Goal: Use online tool/utility: Utilize a website feature to perform a specific function

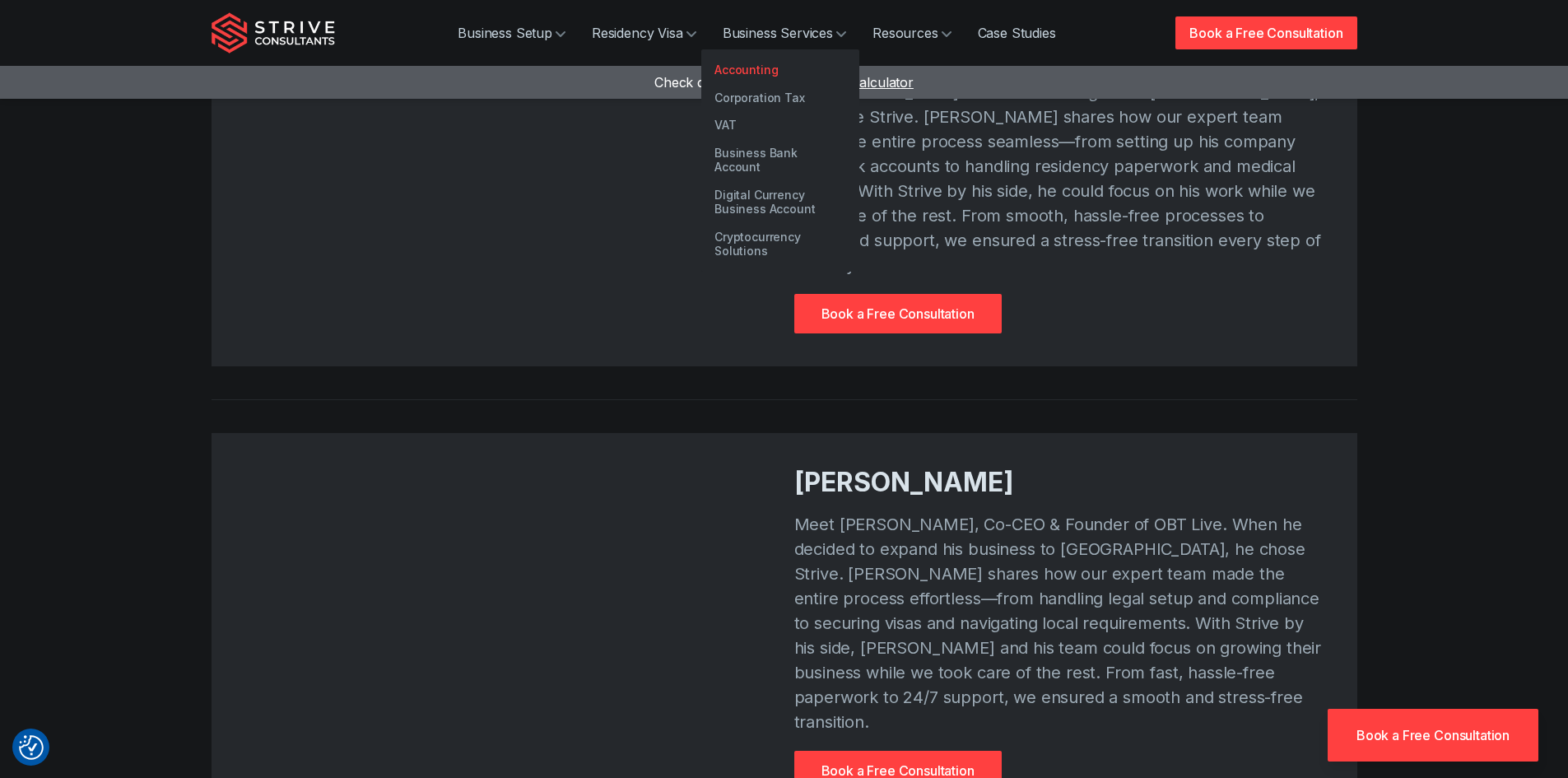
click at [756, 68] on link "Accounting" at bounding box center [780, 69] width 158 height 28
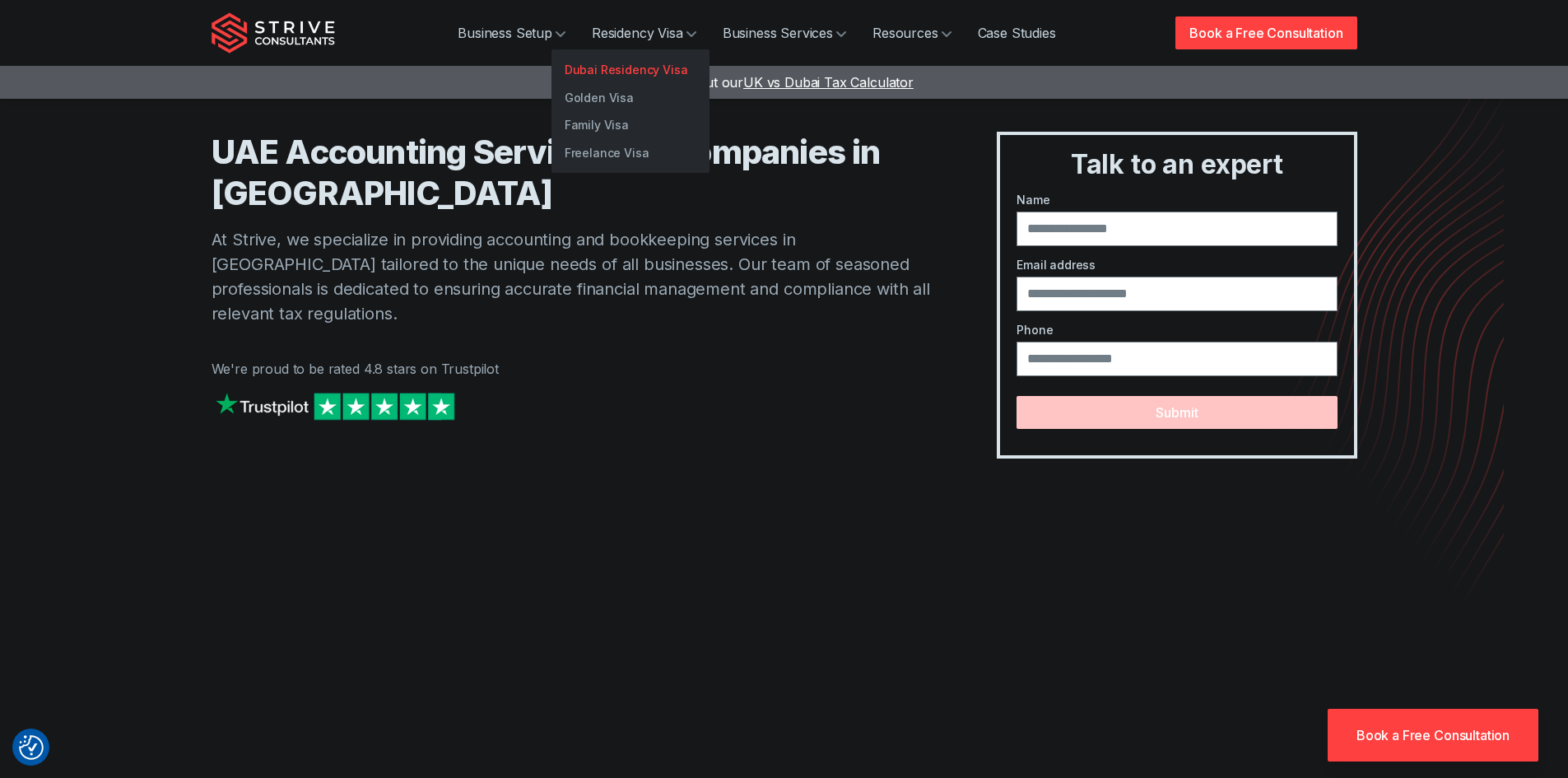
click at [610, 78] on link "Dubai Residency Visa" at bounding box center [630, 69] width 158 height 28
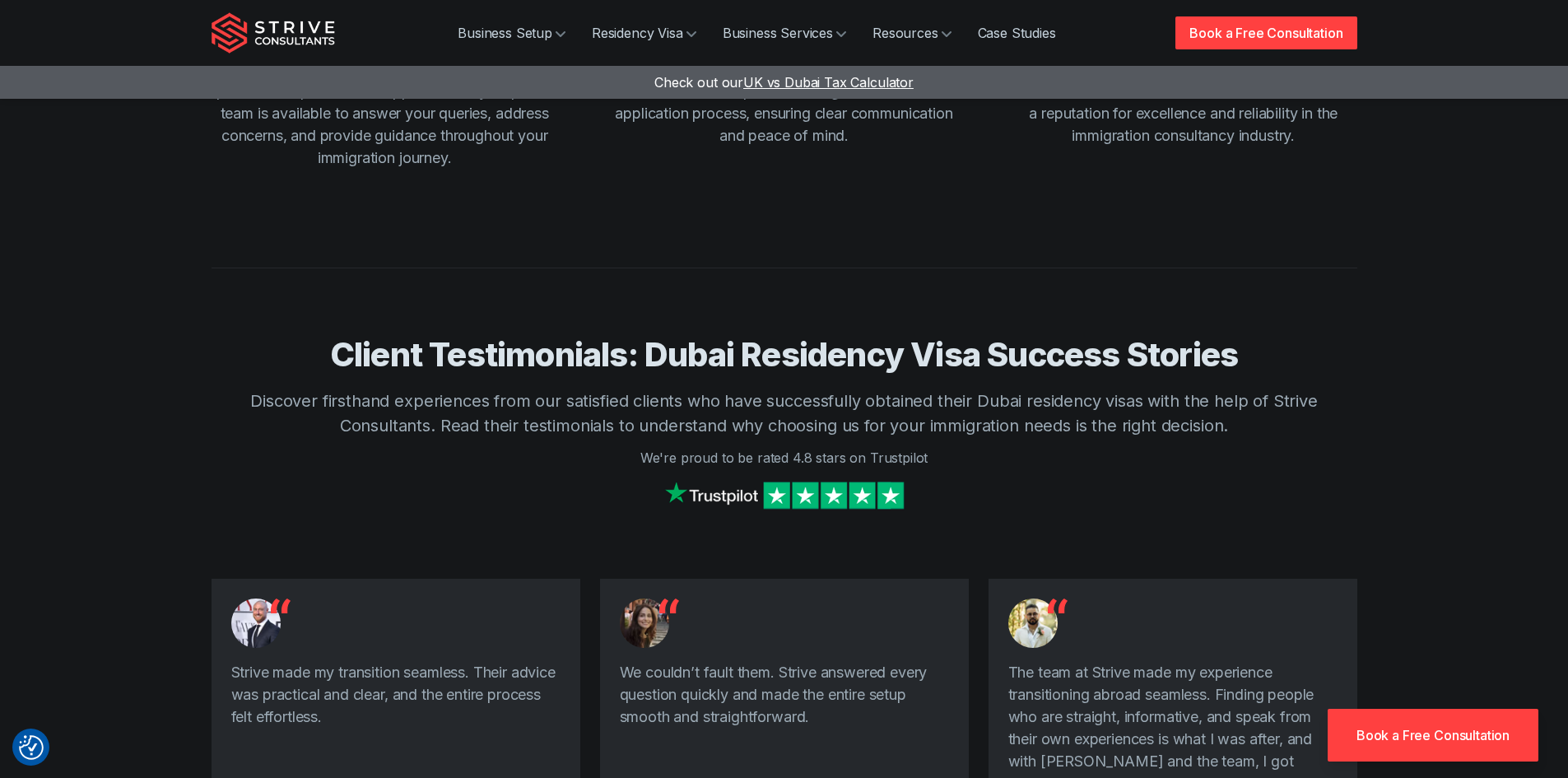
scroll to position [2553, 0]
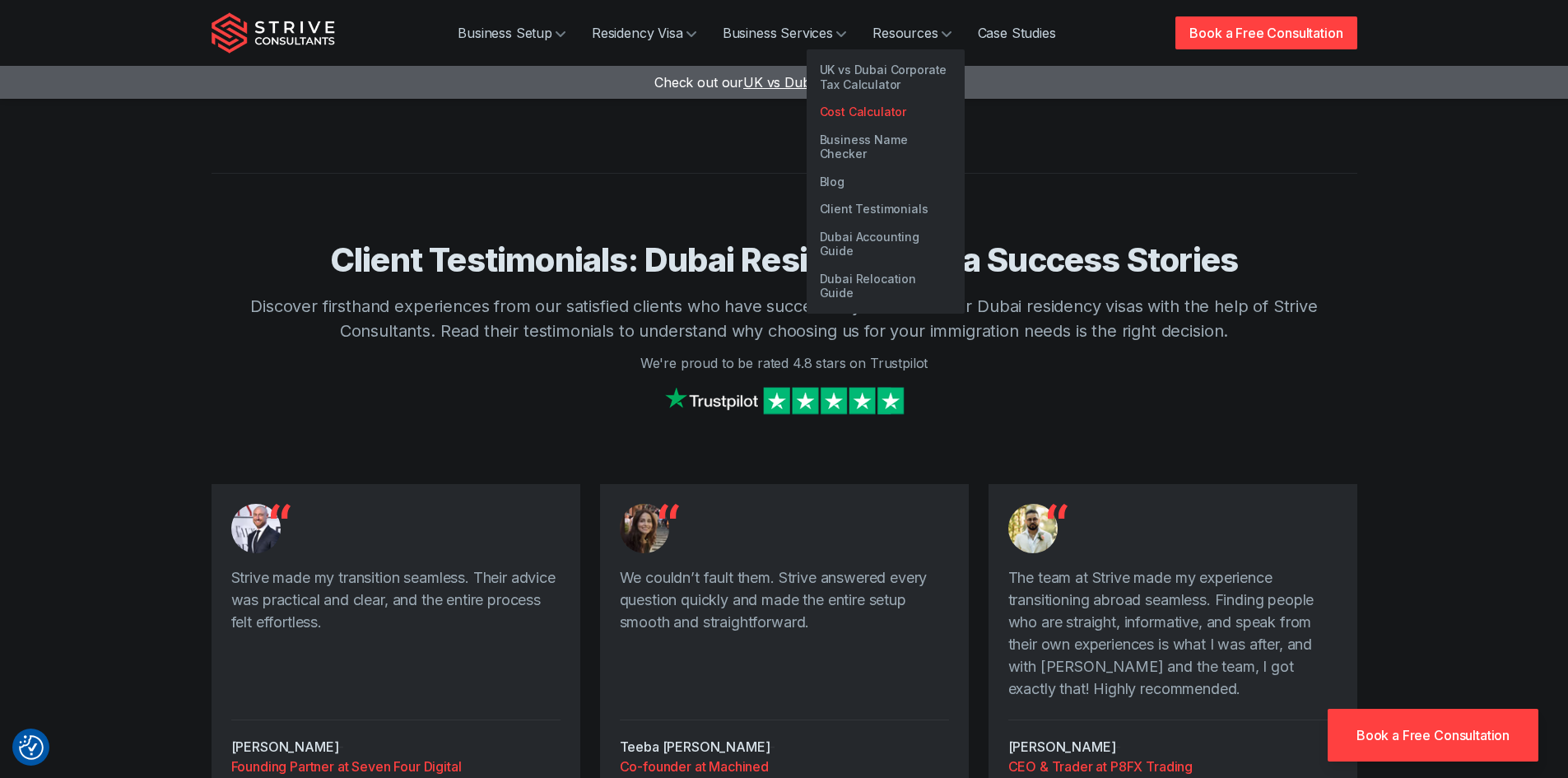
click at [869, 116] on link "Cost Calculator" at bounding box center [885, 111] width 158 height 28
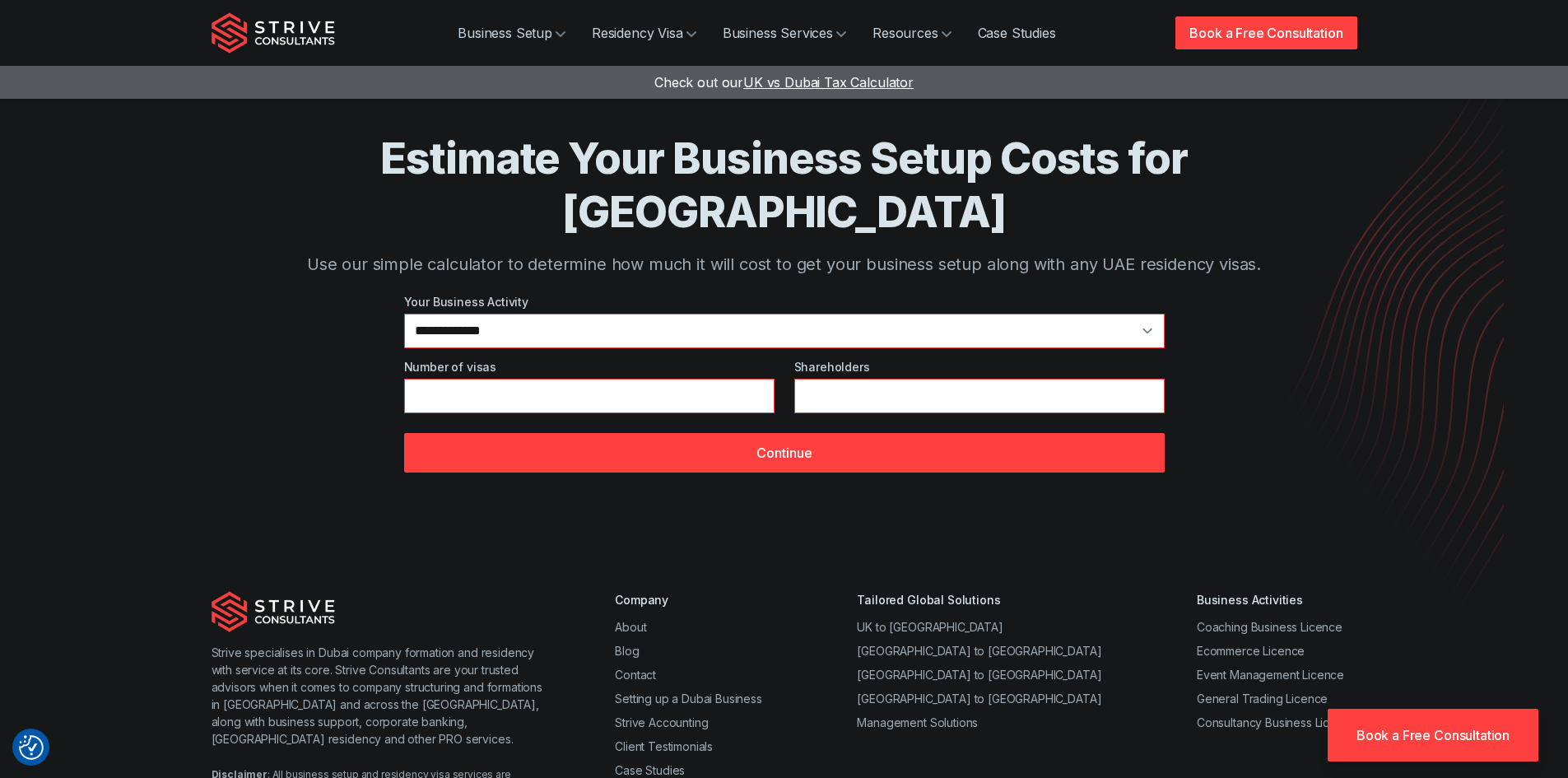
click at [730, 196] on div "Estimate Your Business Setup Costs for Dubai Use our simple calculator to deter…" at bounding box center [784, 204] width 1014 height 145
click at [468, 314] on select "**********" at bounding box center [784, 331] width 761 height 35
select select "*"
click at [404, 314] on select "**********" at bounding box center [784, 331] width 761 height 35
click at [470, 379] on input "*" at bounding box center [589, 396] width 370 height 35
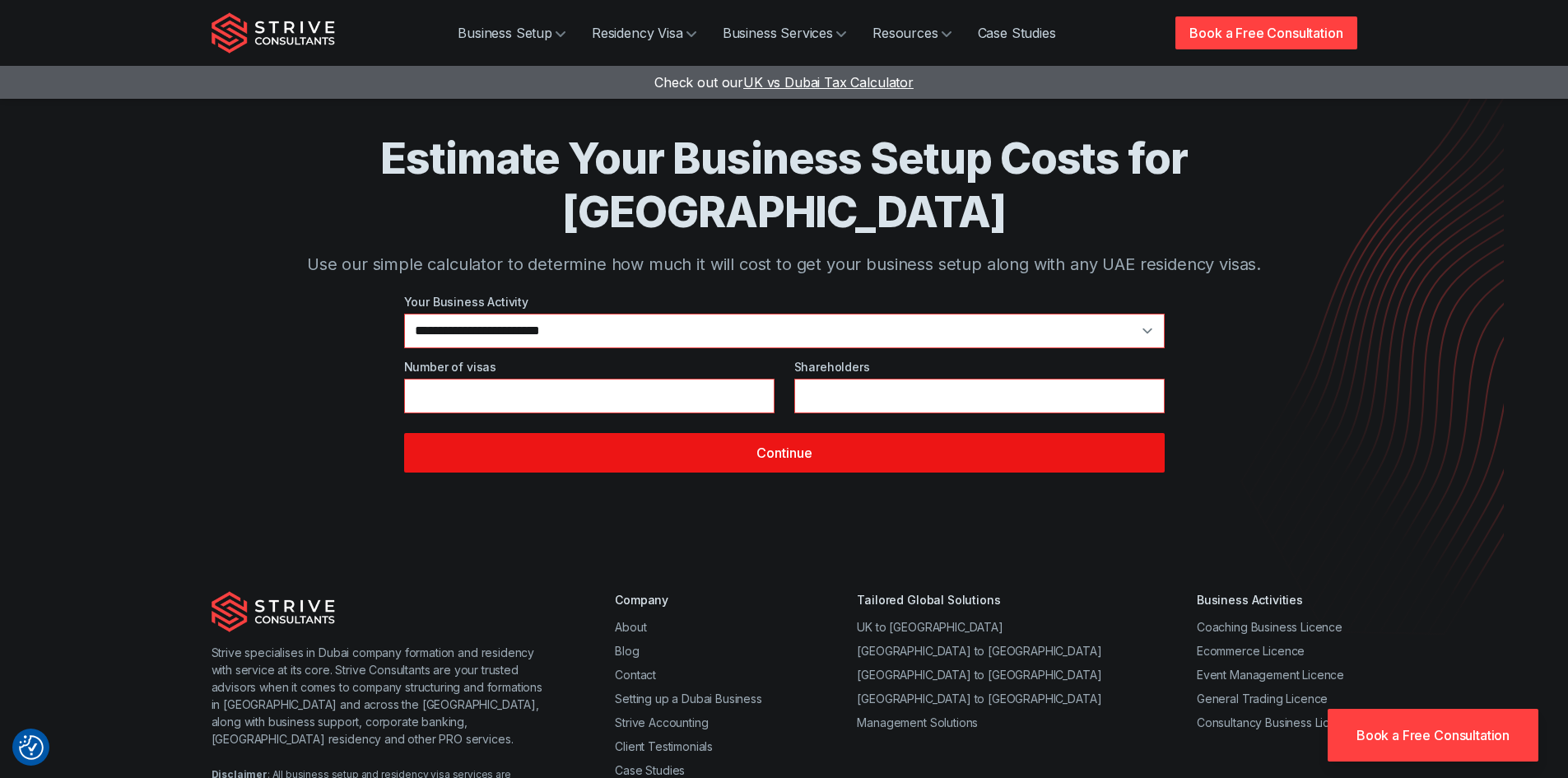
click at [800, 433] on button "Continue" at bounding box center [784, 452] width 761 height 40
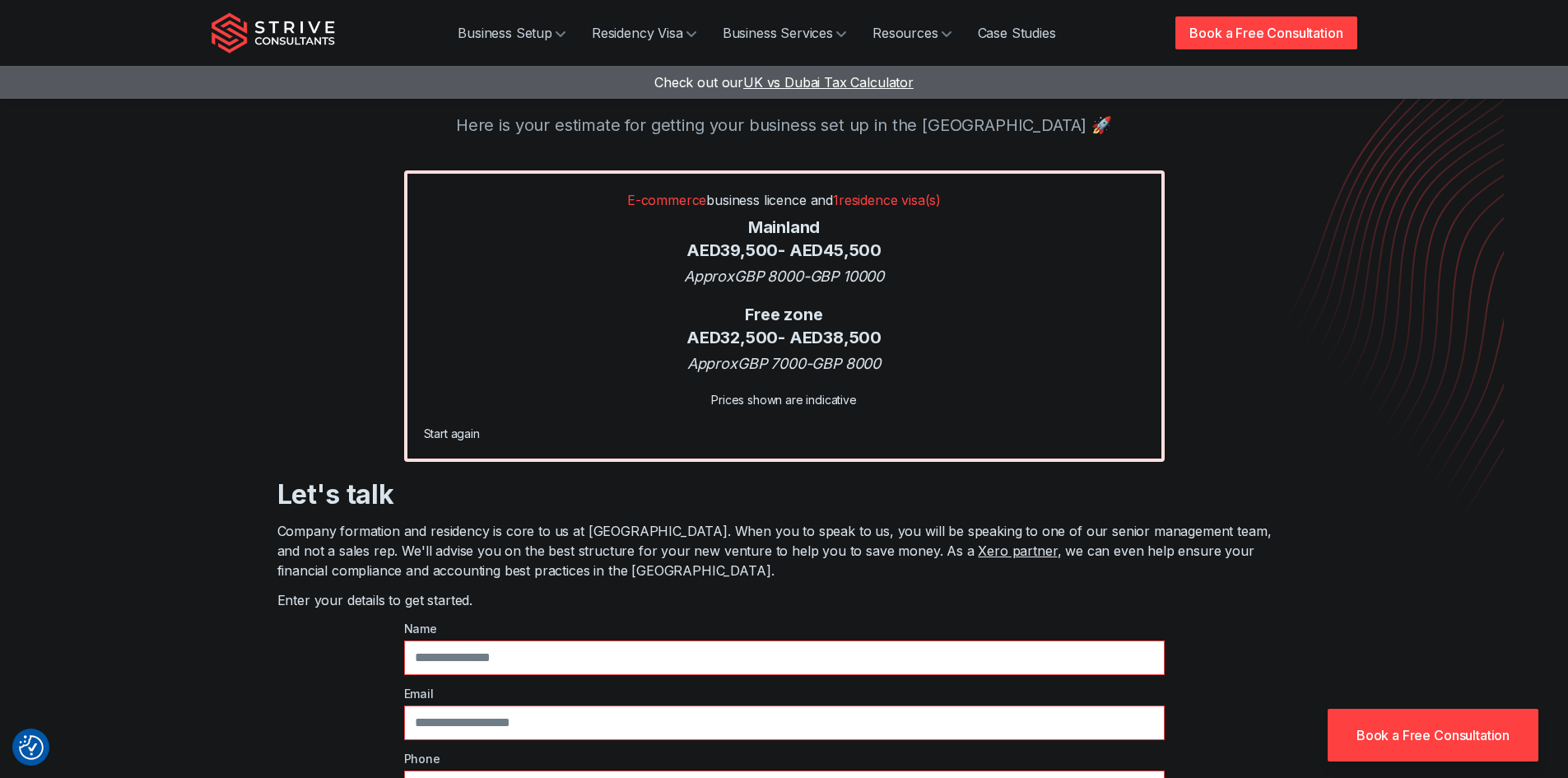
scroll to position [83, 0]
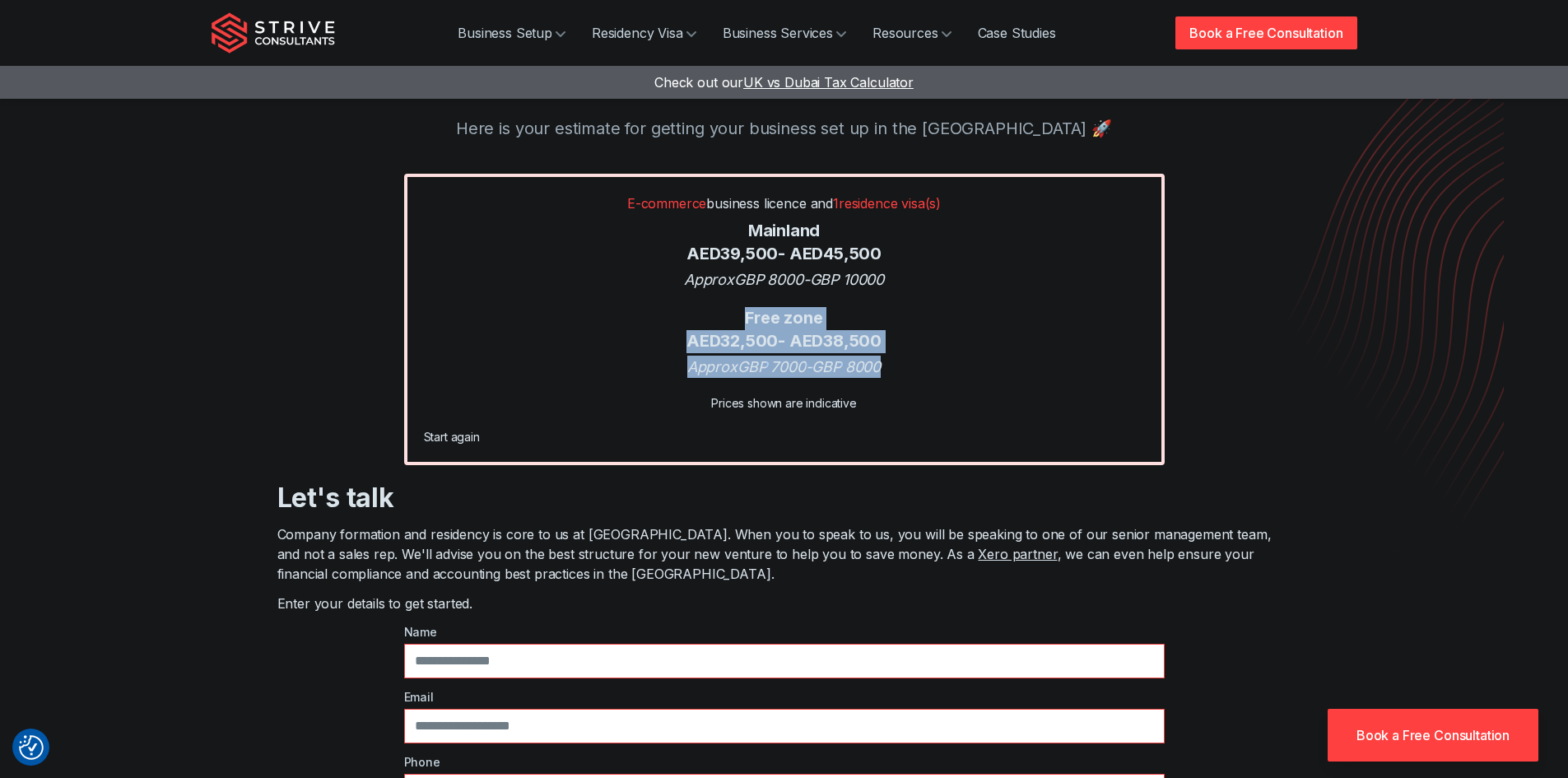
drag, startPoint x: 908, startPoint y: 361, endPoint x: 673, endPoint y: 311, distance: 240.3
click at [673, 311] on div "E-commerce business licence and 1 residence visa(s) Mainland AED 39,500 - AED 4…" at bounding box center [784, 319] width 761 height 291
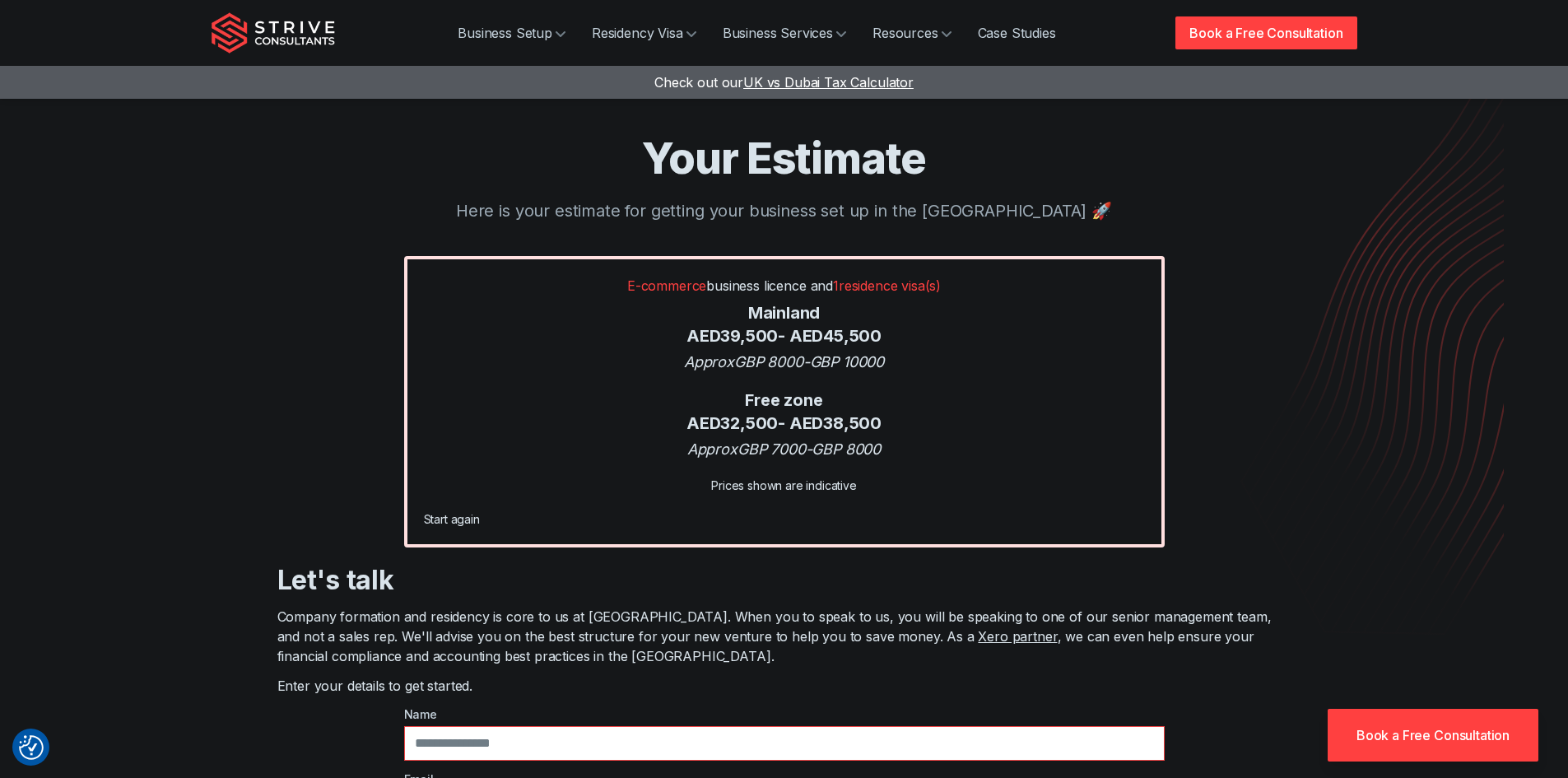
click at [1113, 458] on div "Approx GBP 7000 - GBP 8000" at bounding box center [784, 449] width 721 height 22
click at [442, 523] on link "Start again" at bounding box center [452, 519] width 56 height 14
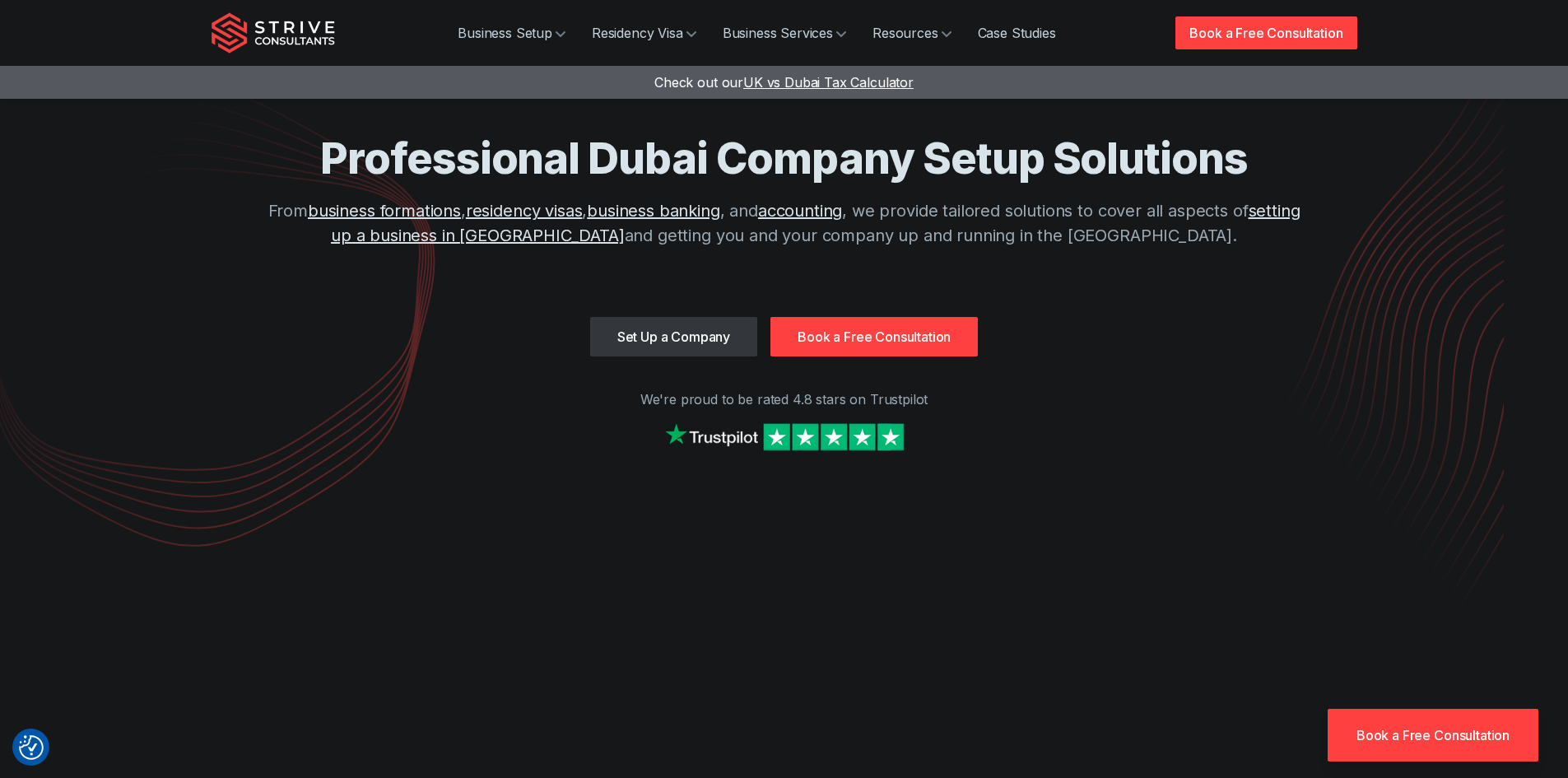
click at [886, 337] on link "Book a Free Consultation" at bounding box center [875, 337] width 207 height 40
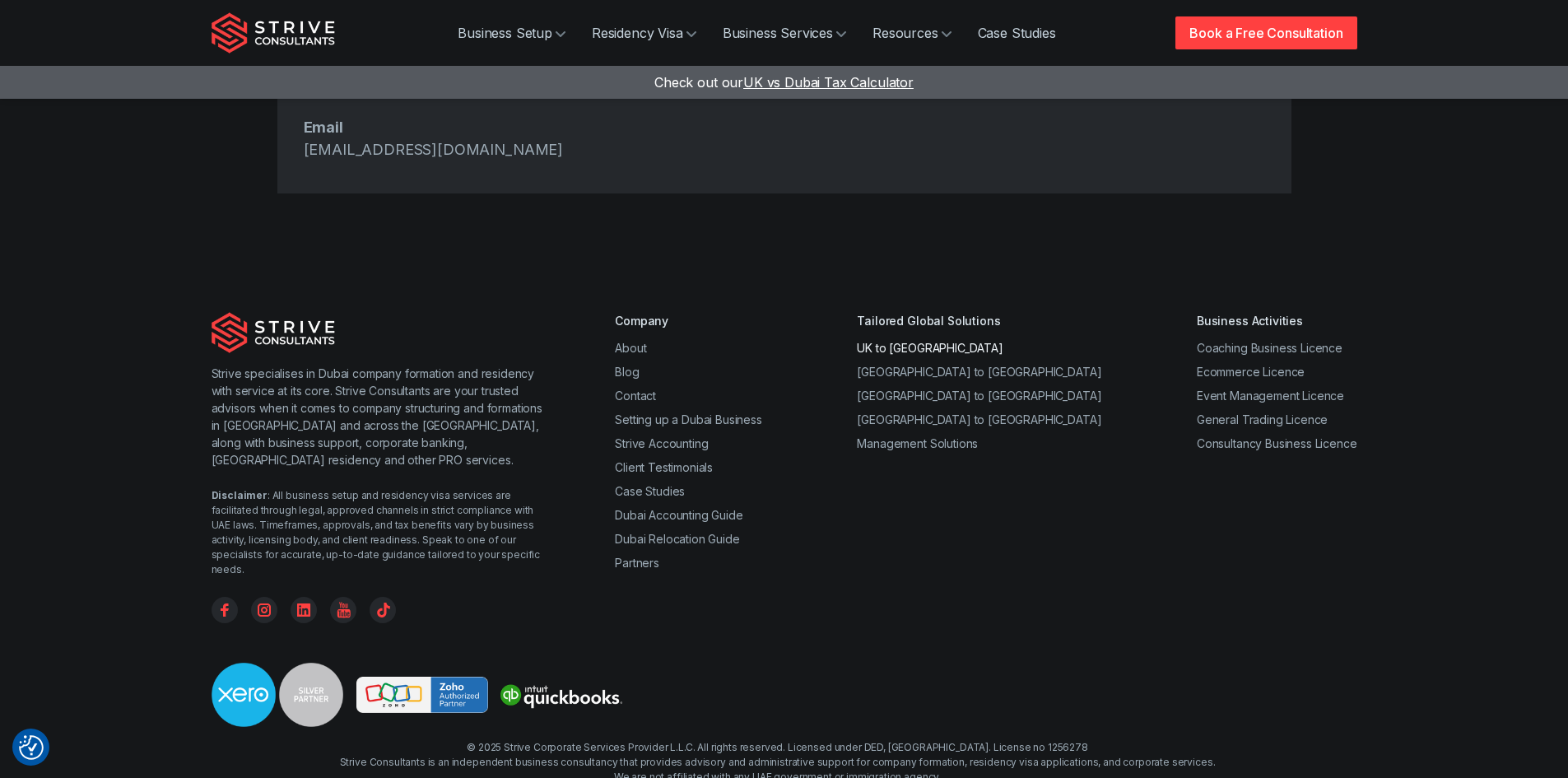
scroll to position [862, 0]
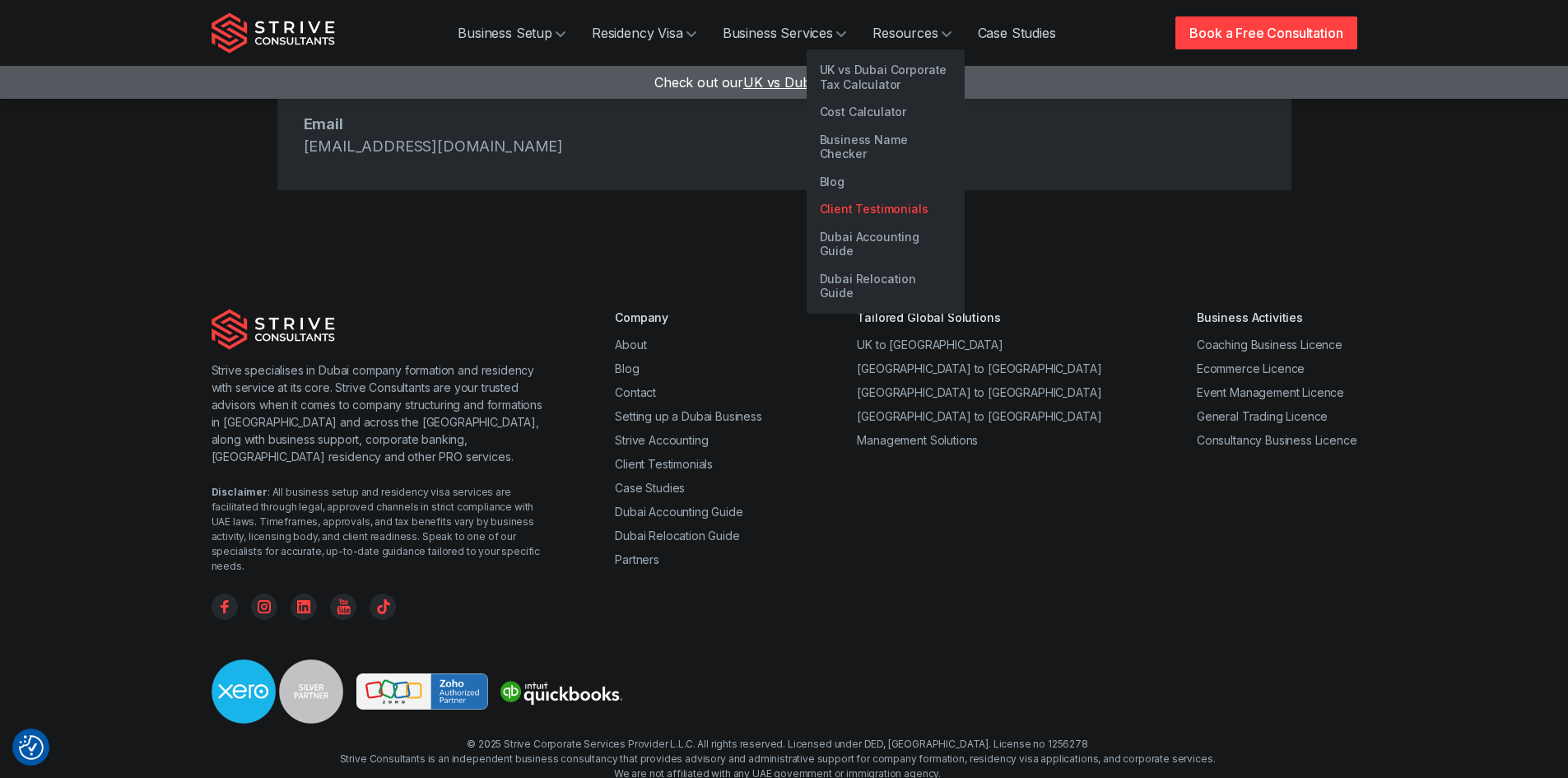
click at [865, 195] on link "Client Testimonials" at bounding box center [885, 208] width 158 height 28
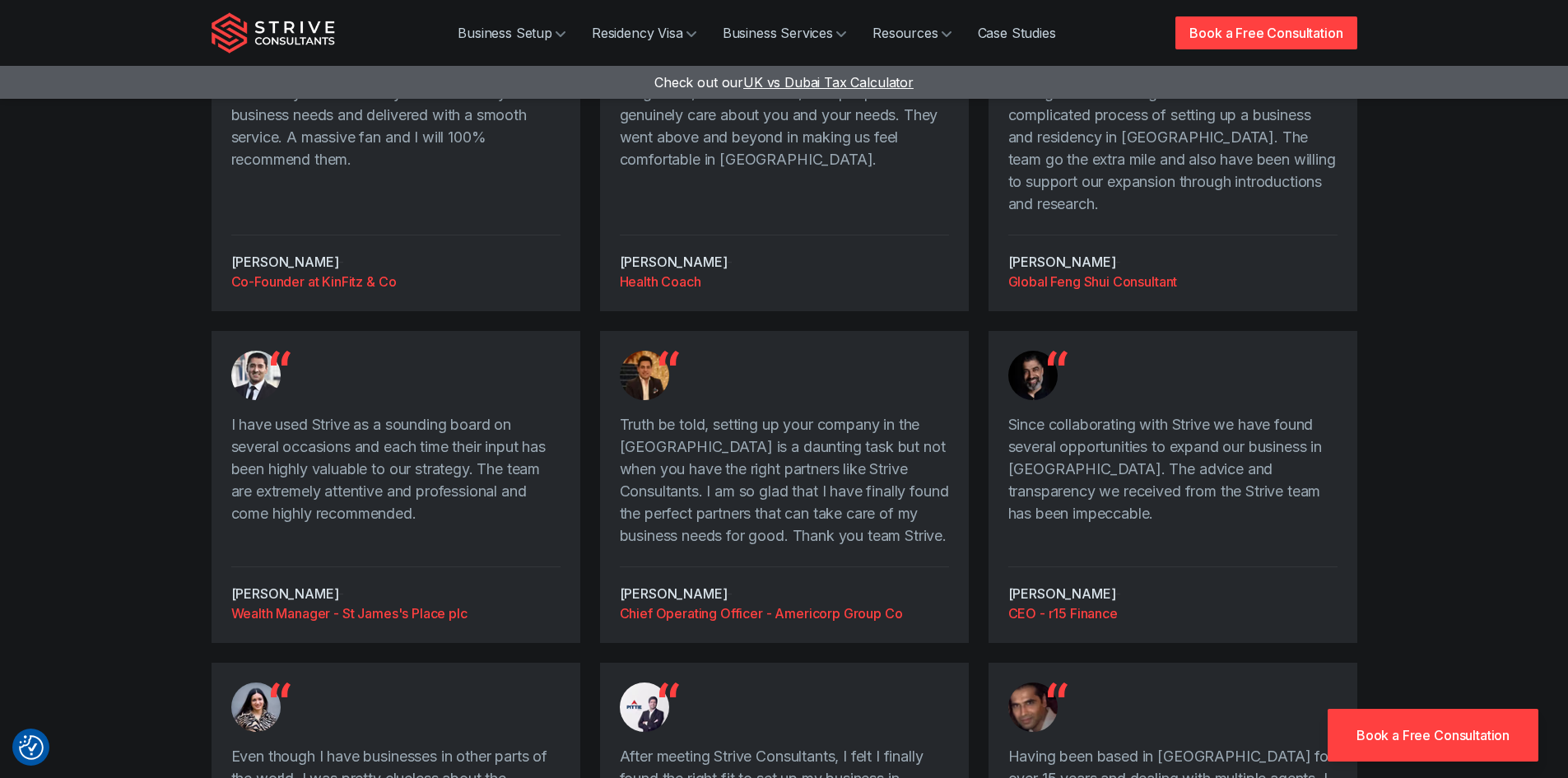
scroll to position [741, 0]
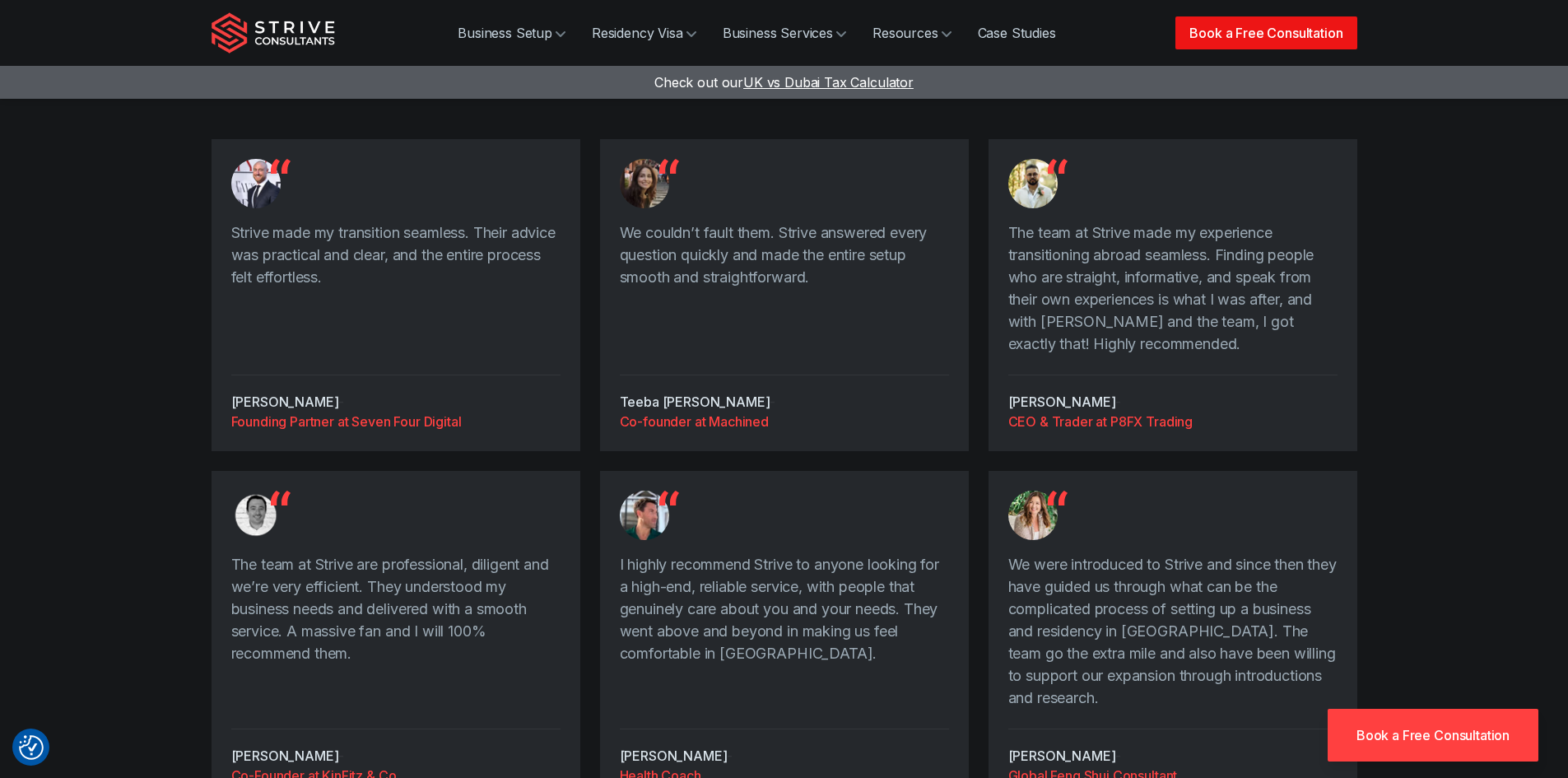
click at [1224, 28] on link "Book a Free Consultation" at bounding box center [1266, 33] width 181 height 33
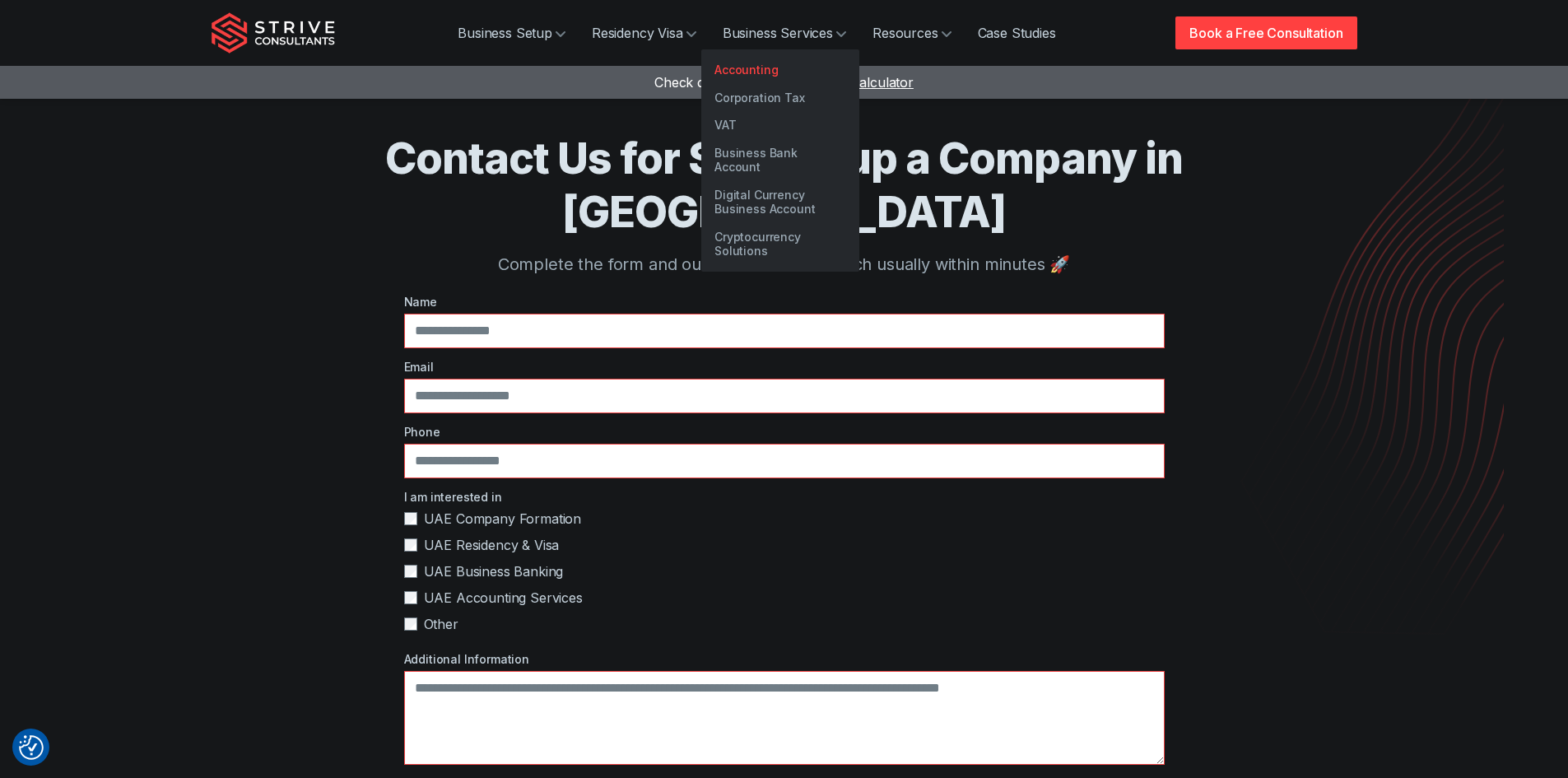
click at [757, 67] on link "Accounting" at bounding box center [780, 69] width 158 height 28
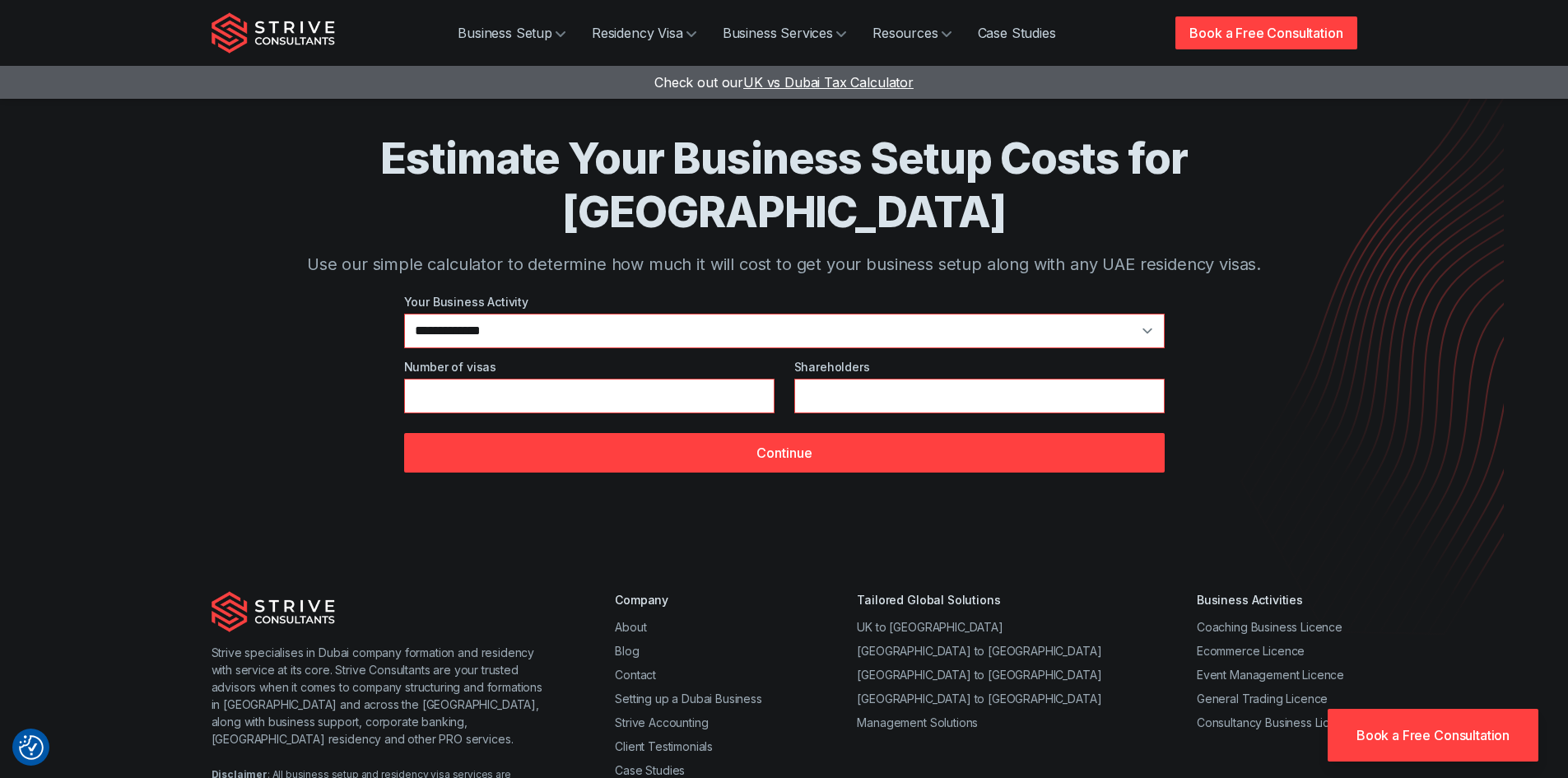
select select "**"
click at [404, 314] on select "**********" at bounding box center [784, 331] width 761 height 35
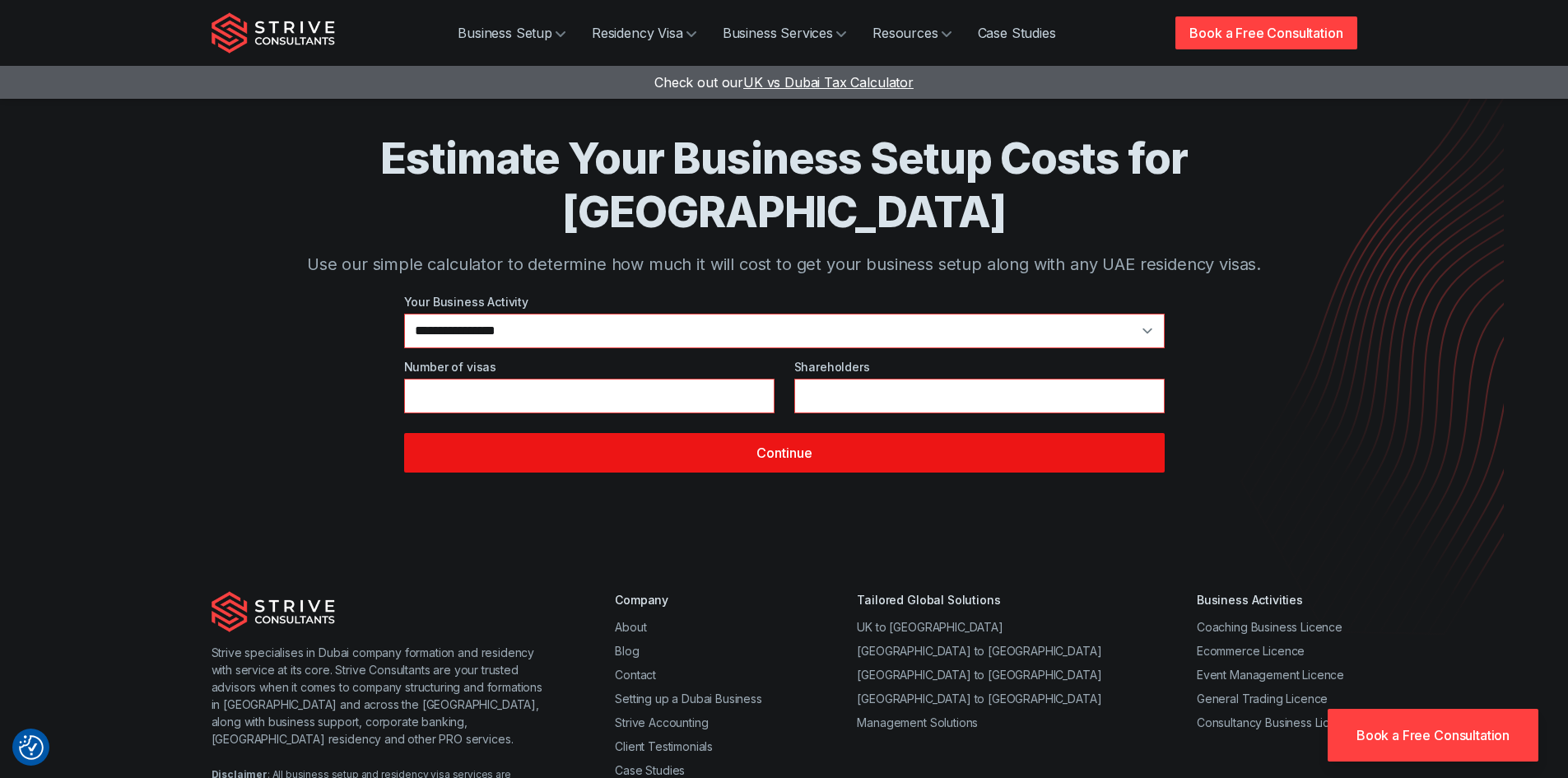
click at [862, 433] on button "Continue" at bounding box center [784, 452] width 761 height 40
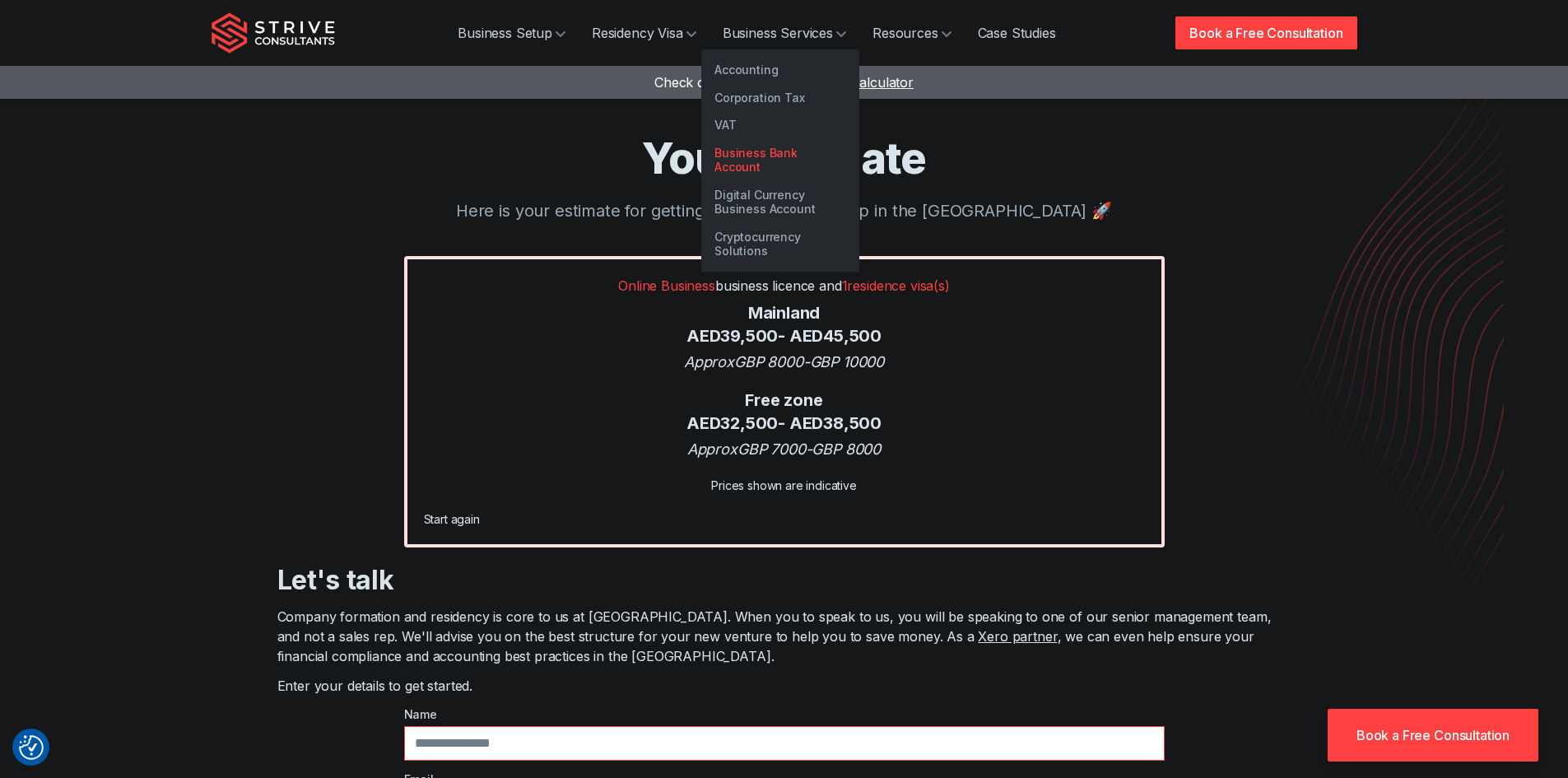
click at [801, 145] on link "Business Bank Account" at bounding box center [780, 160] width 158 height 42
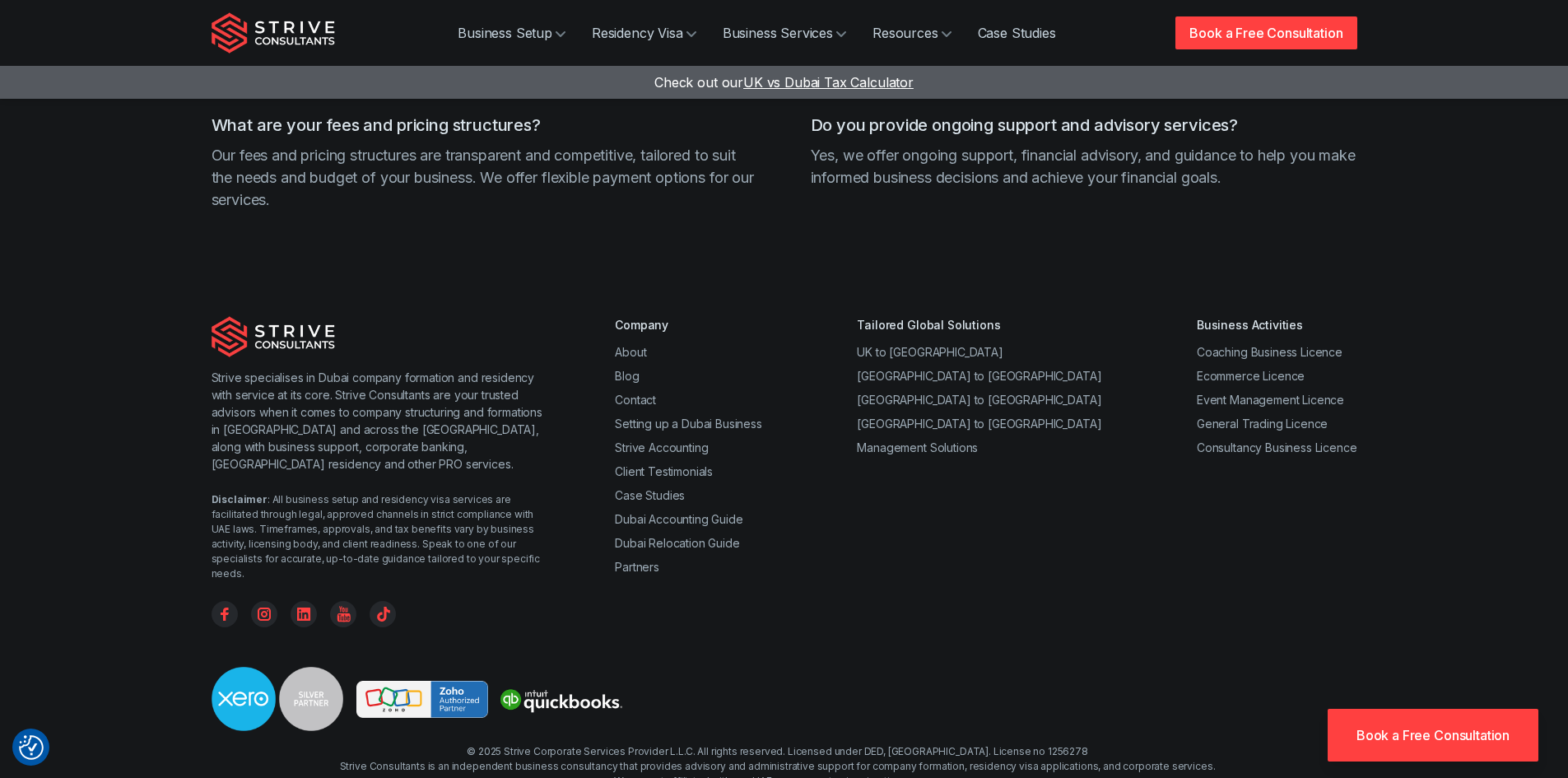
scroll to position [4632, 0]
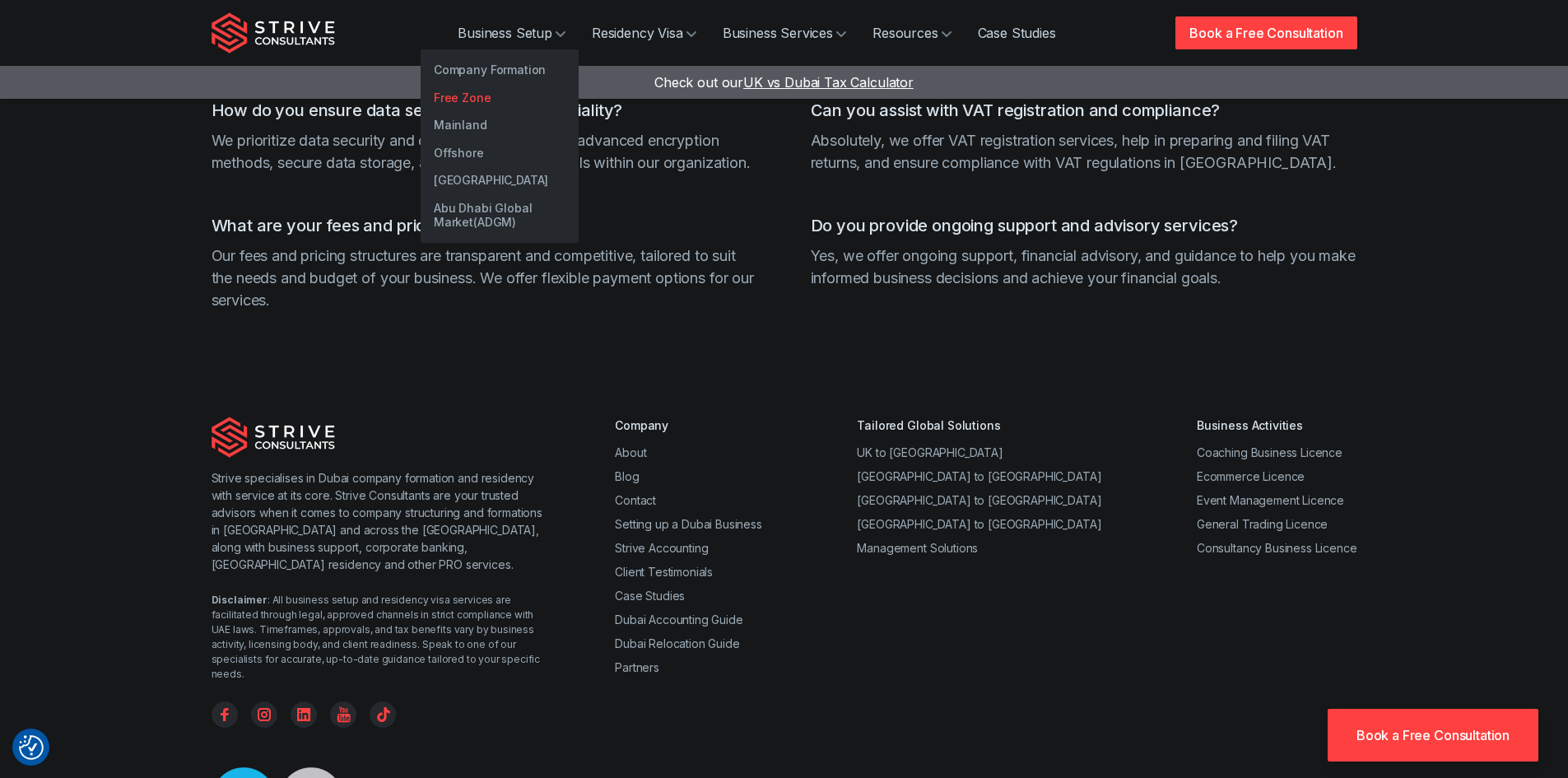
click at [479, 102] on link "Free Zone" at bounding box center [499, 98] width 158 height 28
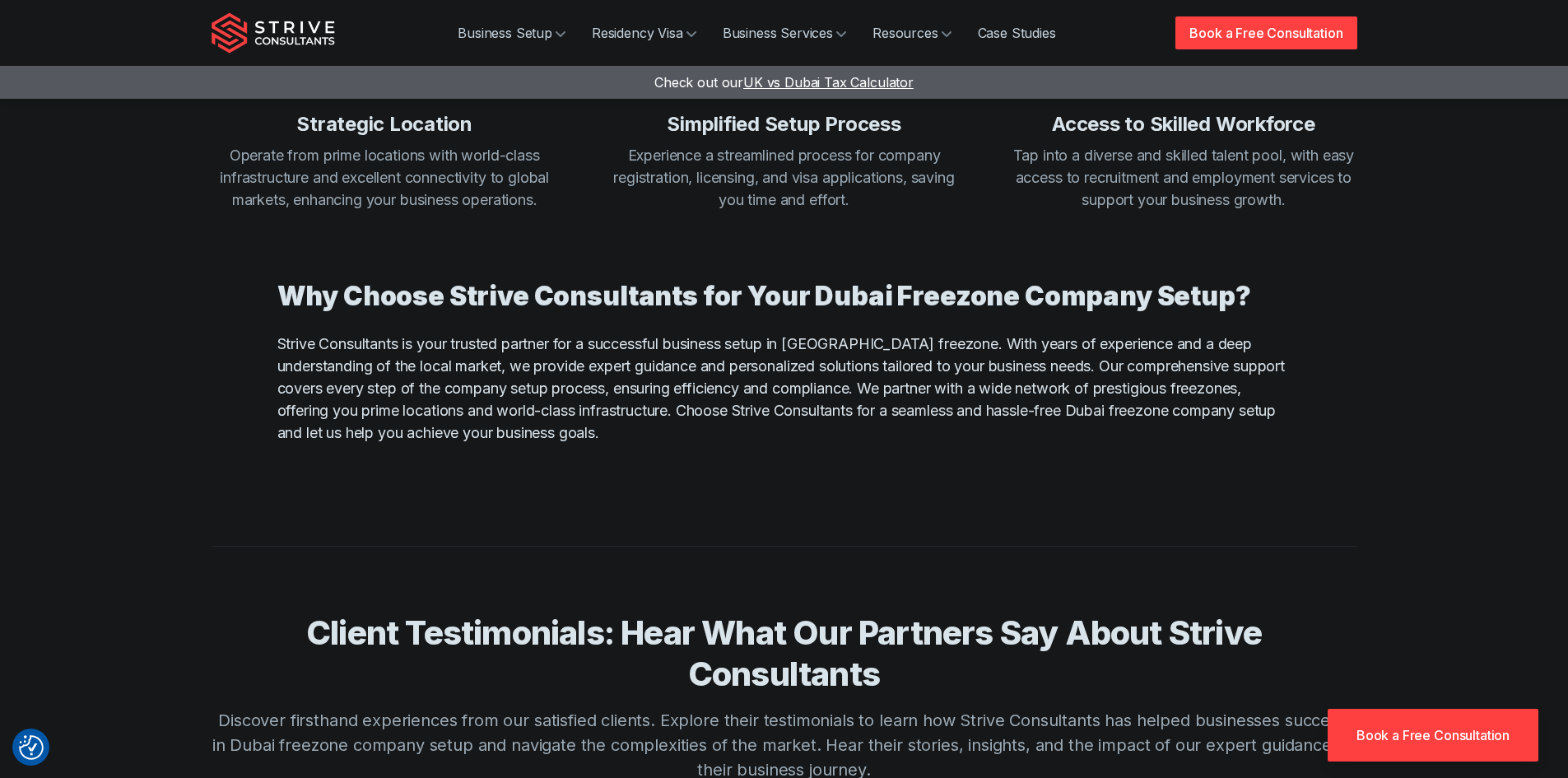
scroll to position [2223, 0]
